Goal: Task Accomplishment & Management: Complete application form

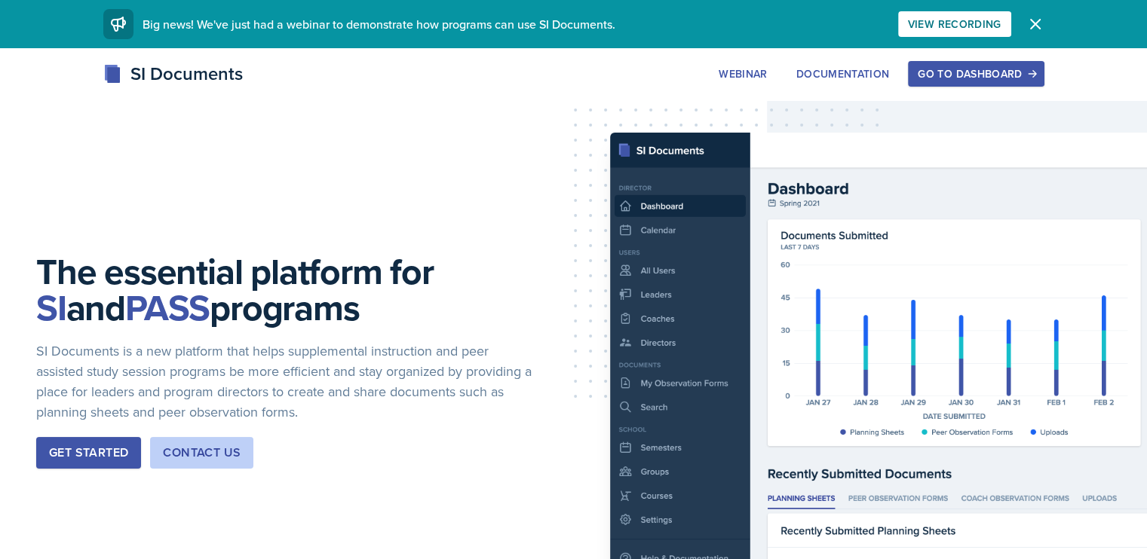
click at [1034, 70] on div "Go to Dashboard" at bounding box center [975, 74] width 116 height 12
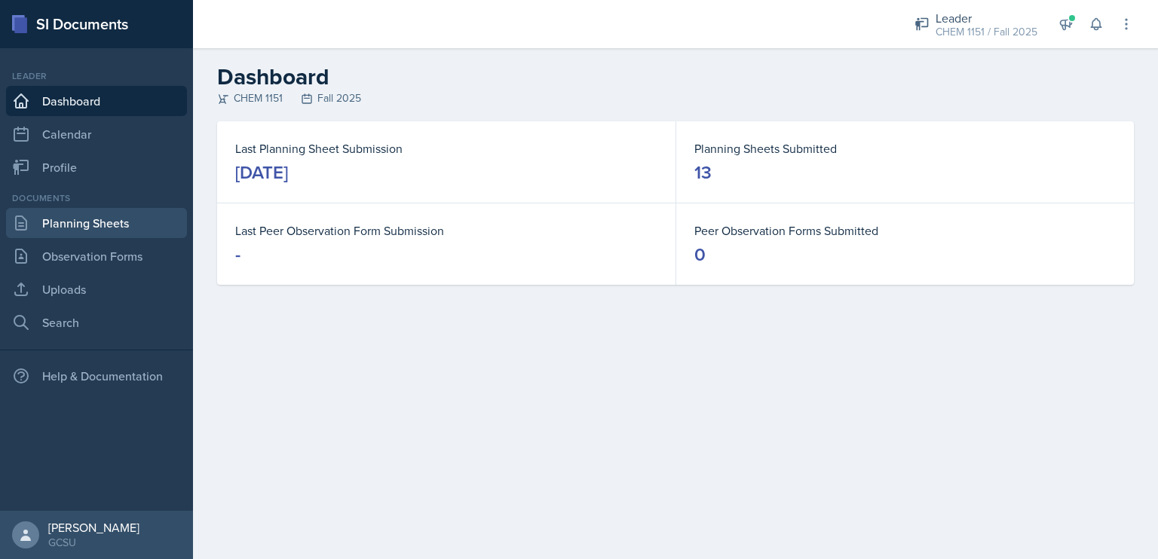
click at [109, 228] on link "Planning Sheets" at bounding box center [96, 223] width 181 height 30
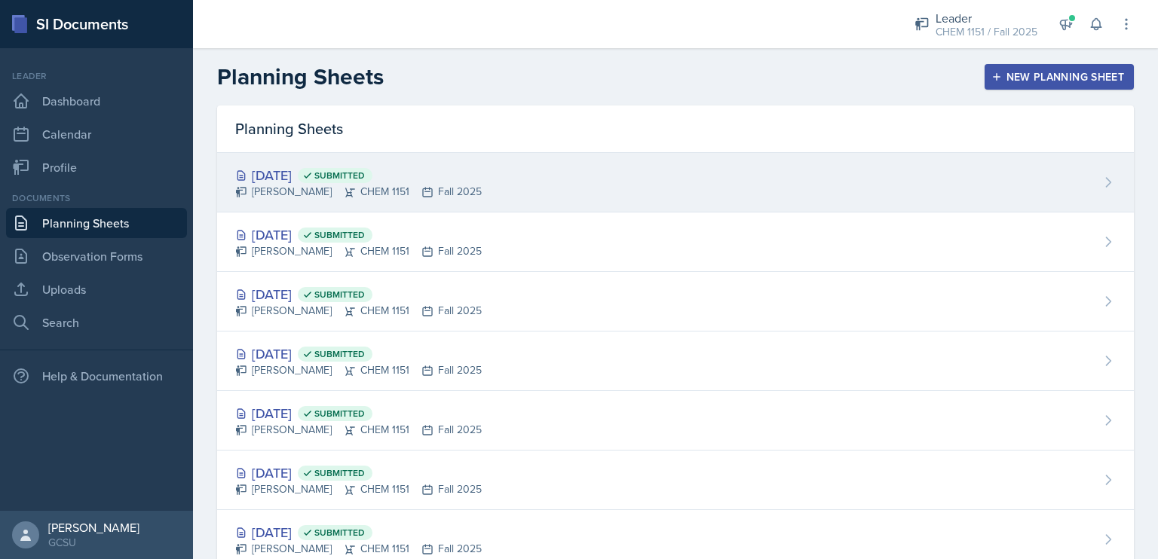
click at [360, 182] on span "Submitted" at bounding box center [335, 175] width 75 height 15
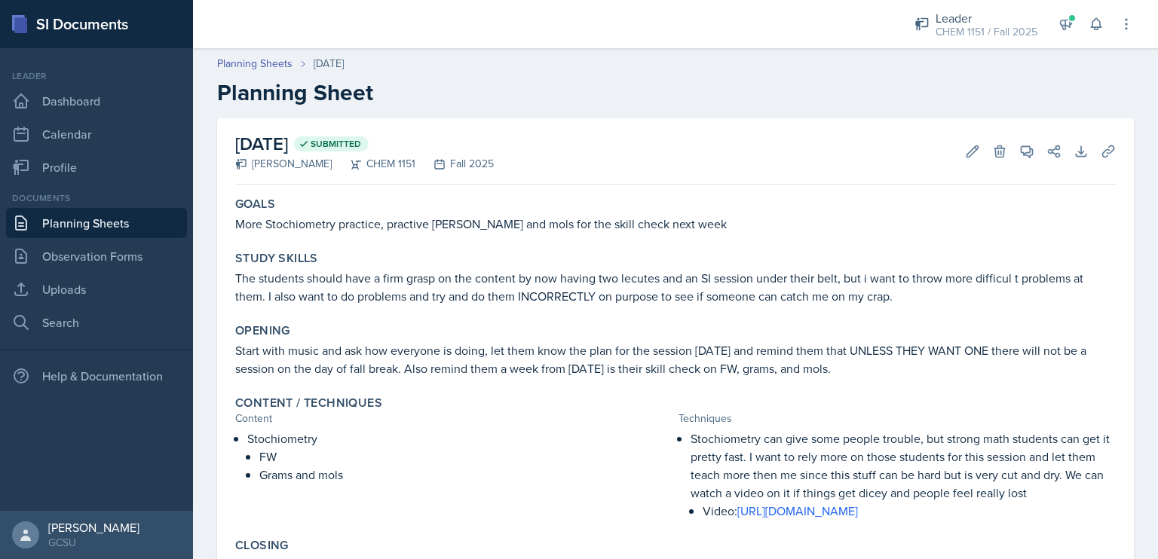
click at [481, 234] on div "Goals More Stochiometry practice, practive [PERSON_NAME] and mols for the skill…" at bounding box center [675, 215] width 893 height 48
click at [965, 153] on icon at bounding box center [972, 151] width 15 height 15
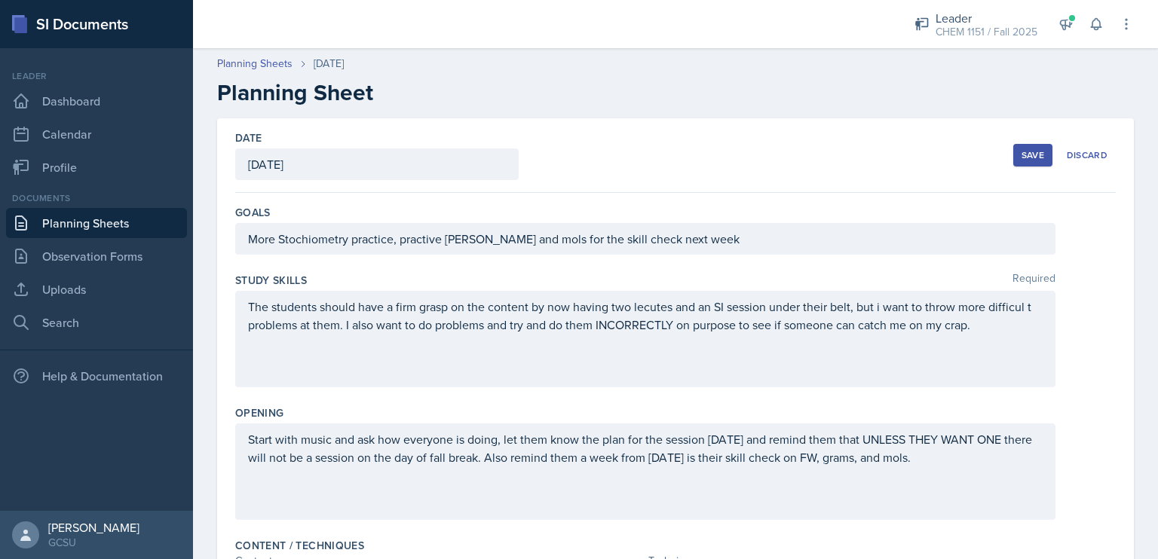
click at [700, 237] on div "More Stochiometry practice, practive [PERSON_NAME] and mols for the skill check…" at bounding box center [645, 239] width 820 height 32
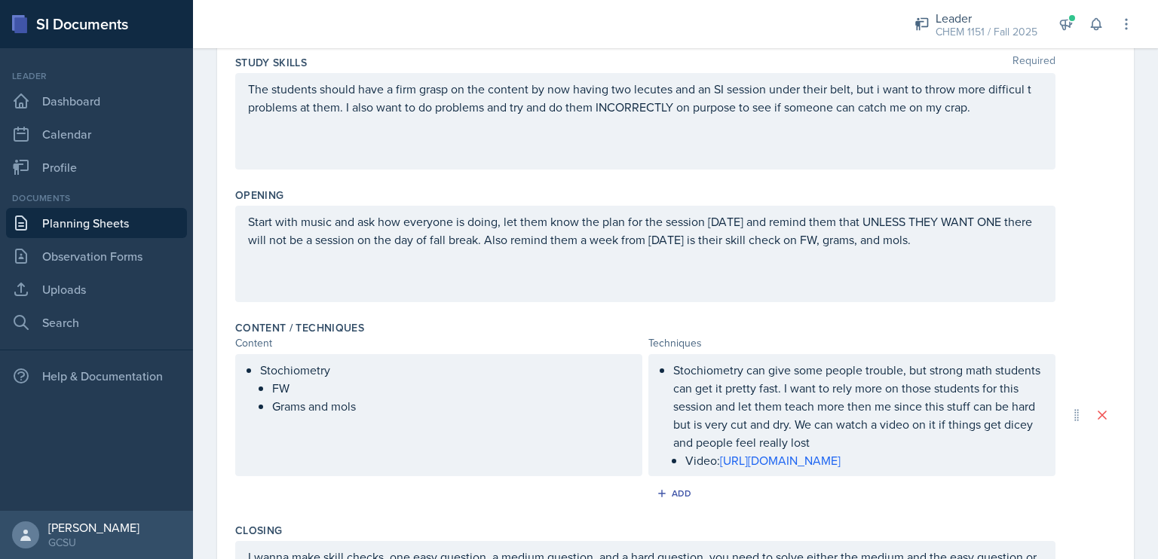
scroll to position [247, 0]
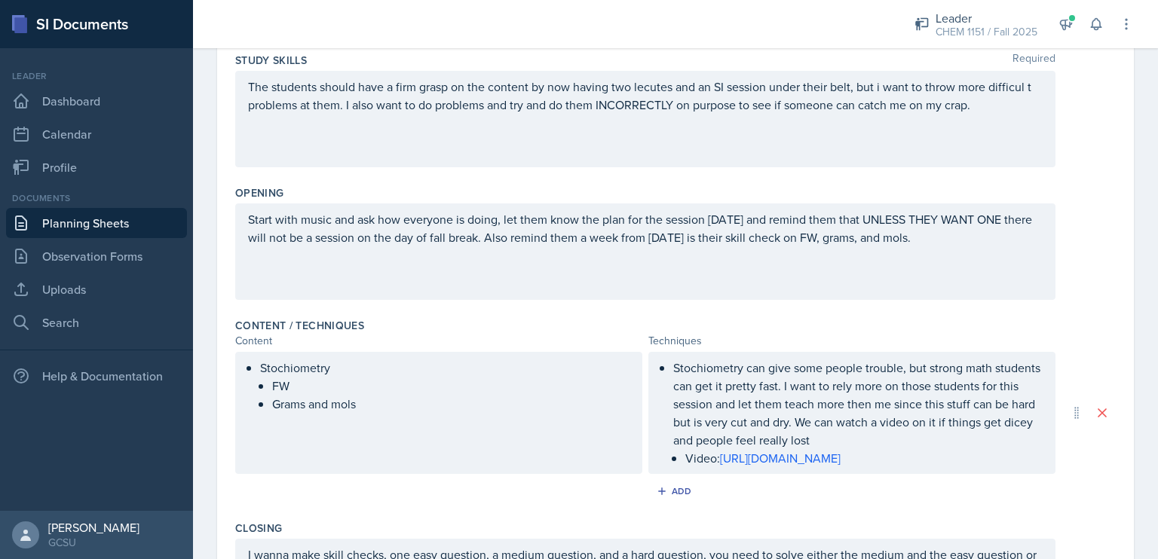
click at [564, 421] on div "Stochiometry [PERSON_NAME] and mols" at bounding box center [438, 413] width 407 height 122
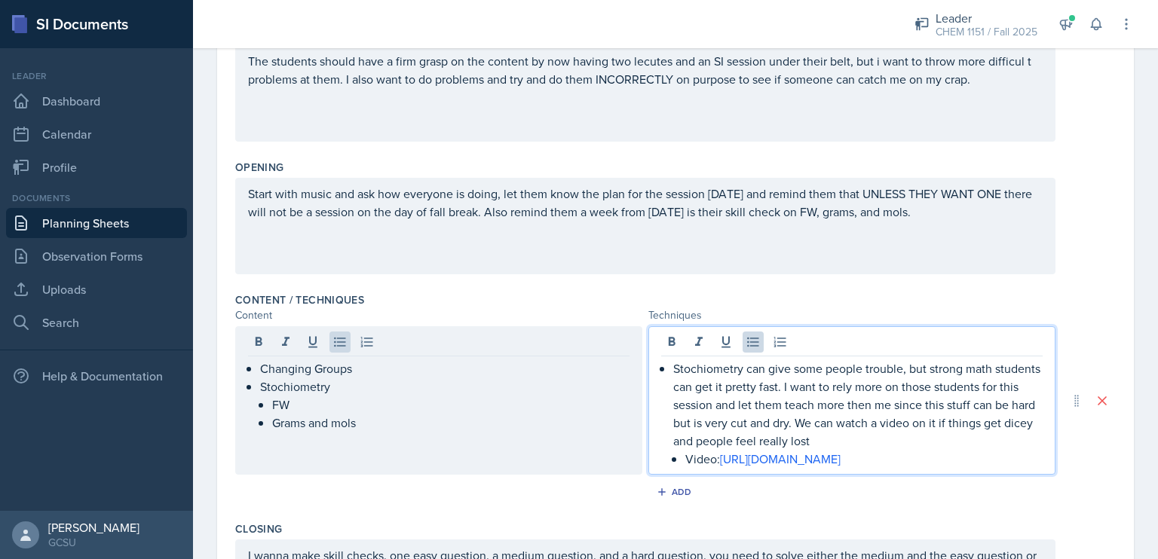
click at [666, 351] on div "Stochiometry can give some people trouble, but strong math students can get it …" at bounding box center [851, 400] width 407 height 149
click at [663, 361] on div "Stochiometry can give some people trouble, but strong math students can get it …" at bounding box center [851, 414] width 381 height 109
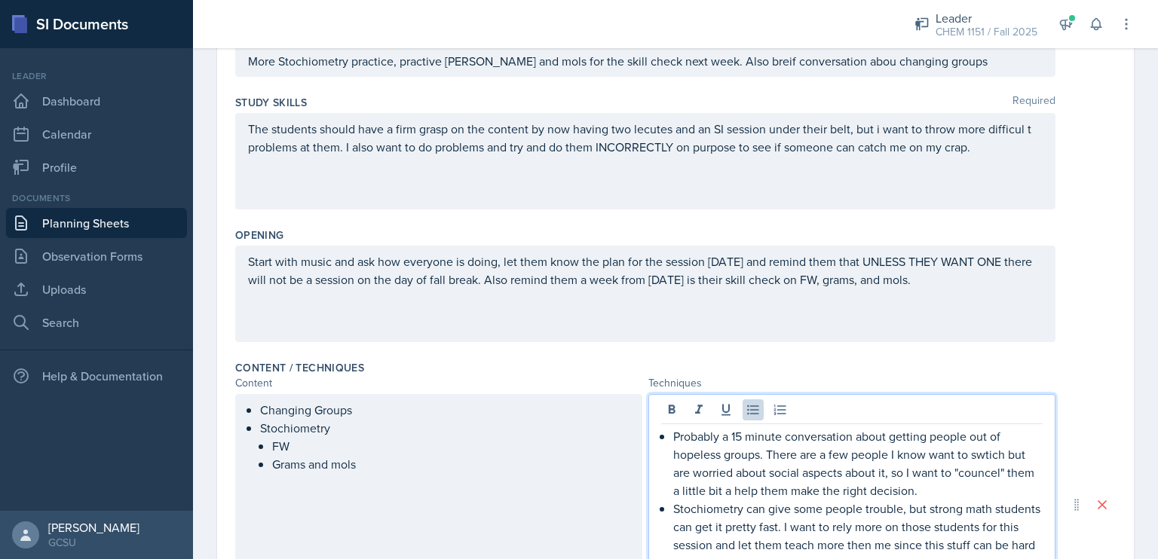
scroll to position [0, 0]
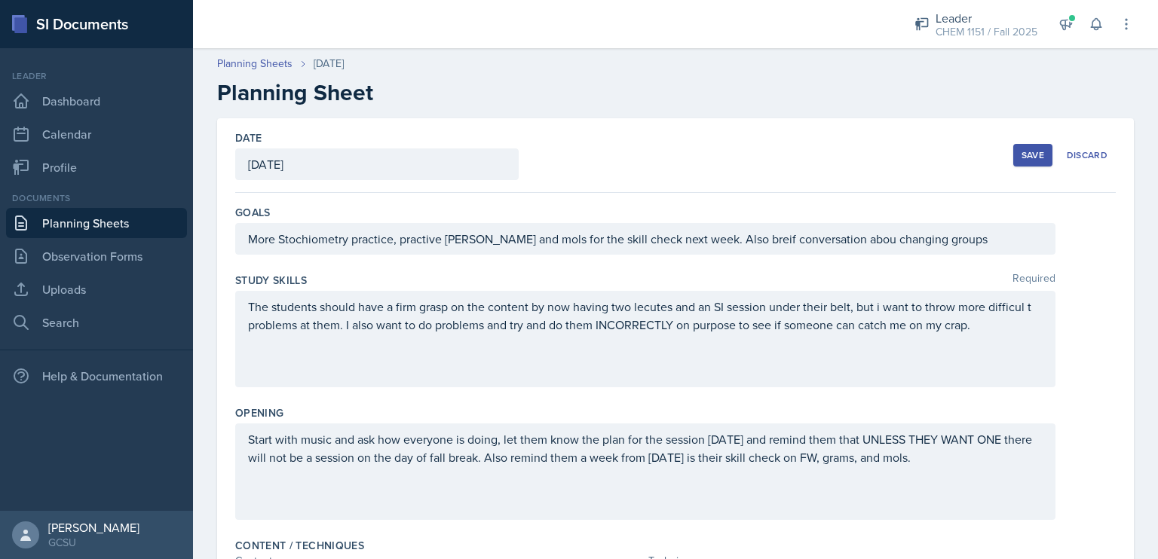
click at [1020, 161] on button "Save" at bounding box center [1032, 155] width 39 height 23
